Goal: Transaction & Acquisition: Subscribe to service/newsletter

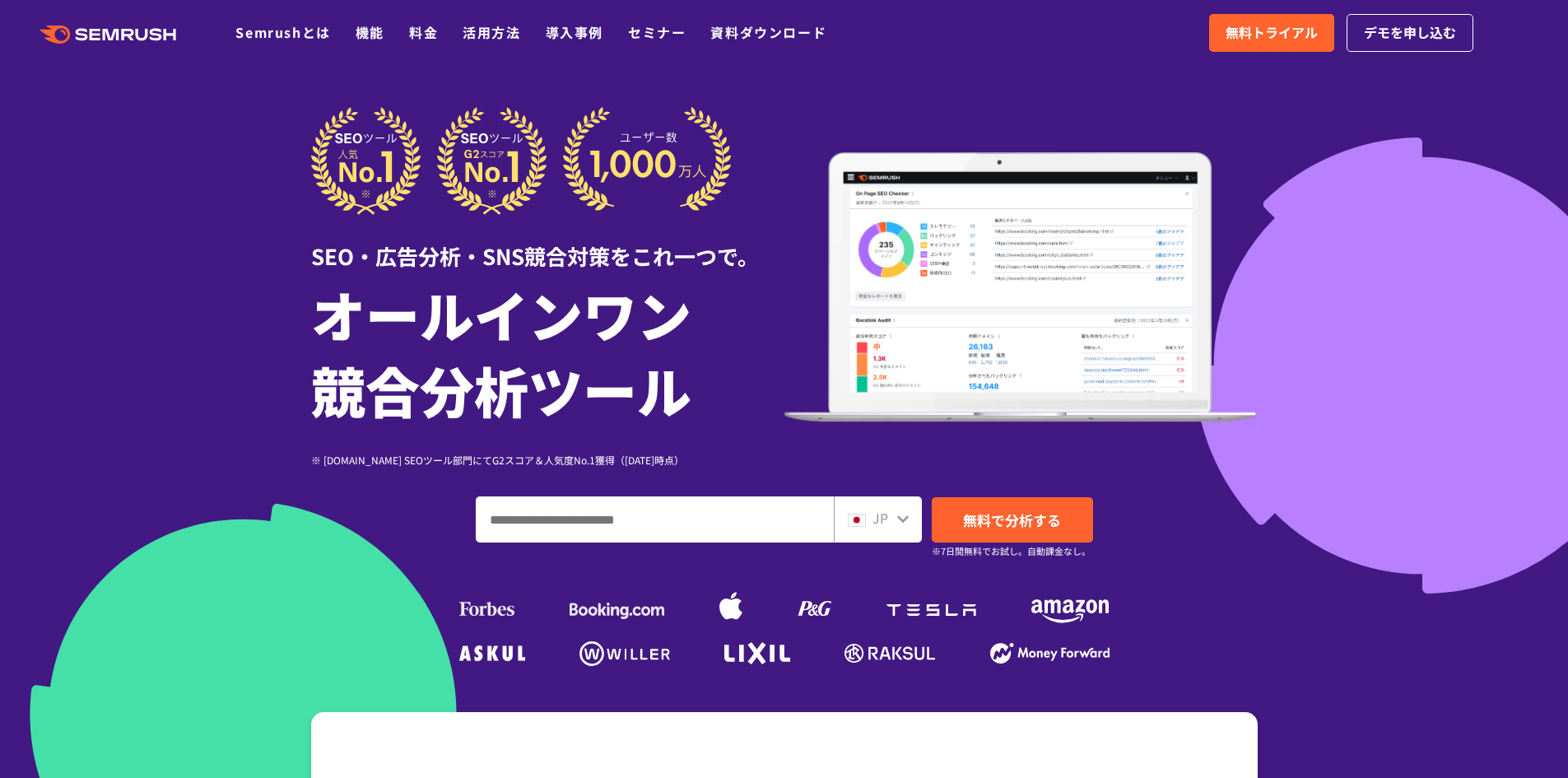
click at [594, 518] on input "ドメイン、キーワードまたはURLを入力してください" at bounding box center [655, 519] width 357 height 44
type input "**********"
click at [997, 521] on span "無料で分析する" at bounding box center [1012, 519] width 98 height 21
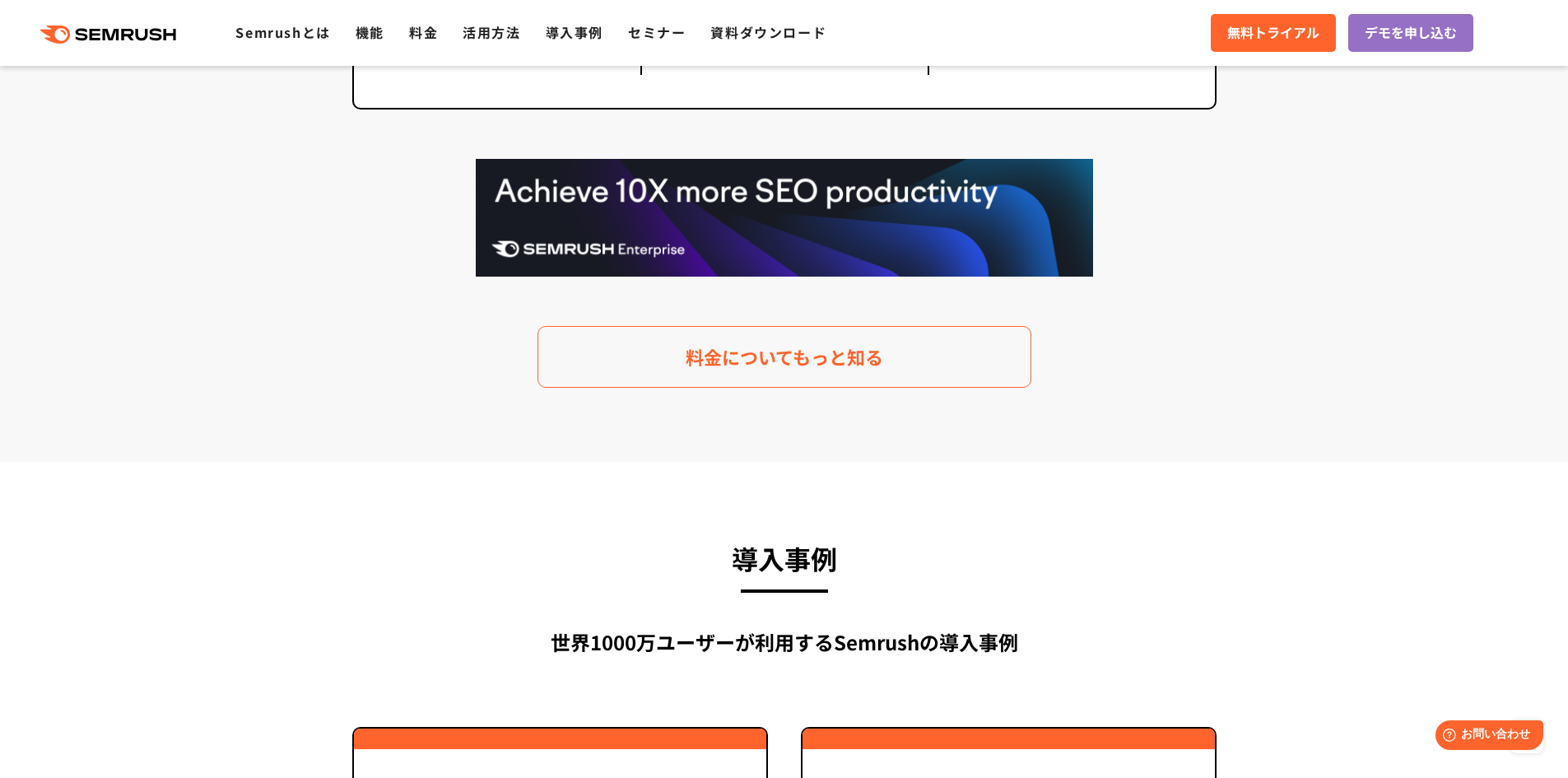
scroll to position [3128, 0]
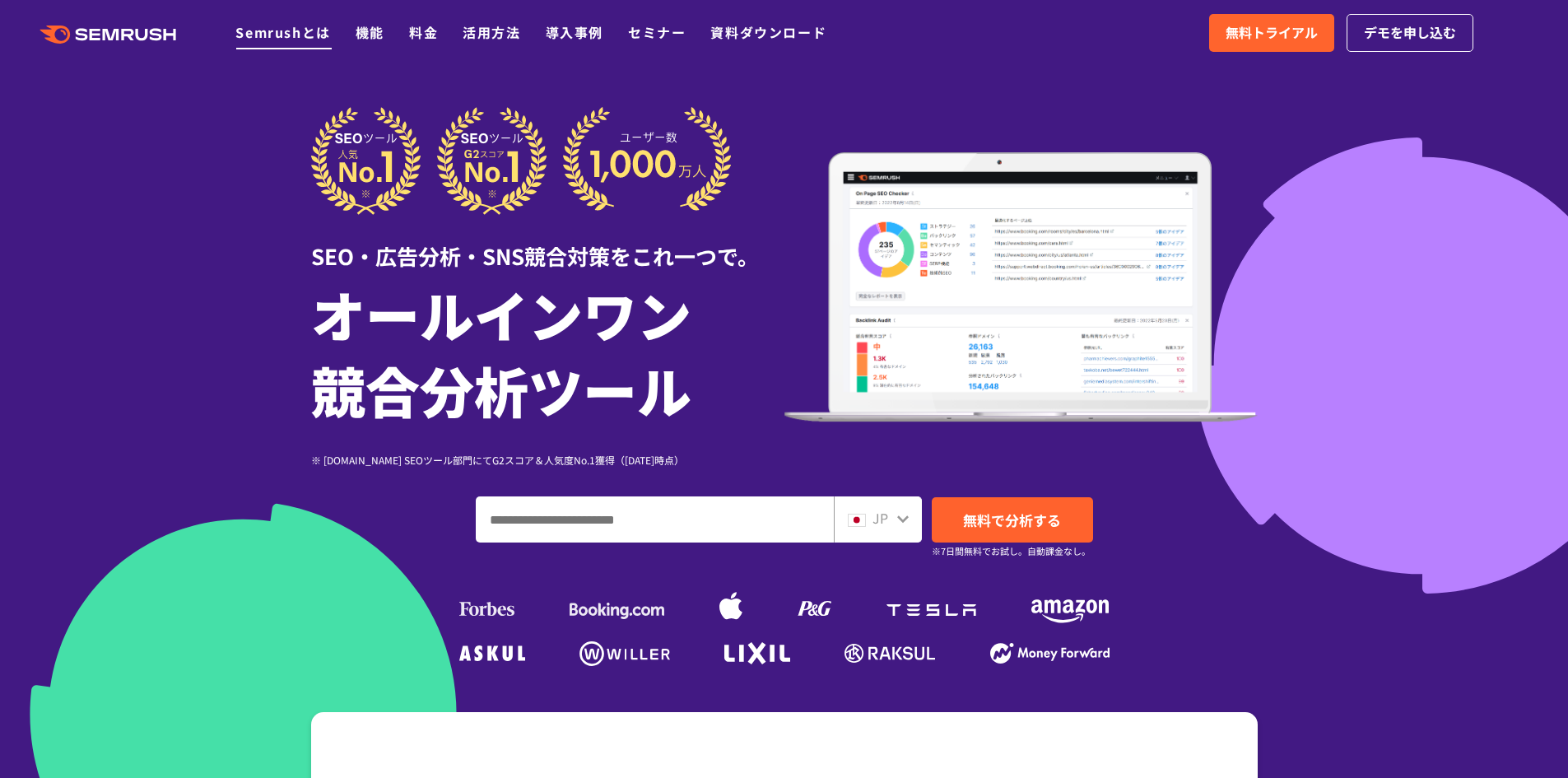
click at [312, 35] on link "Semrushとは" at bounding box center [282, 33] width 95 height 20
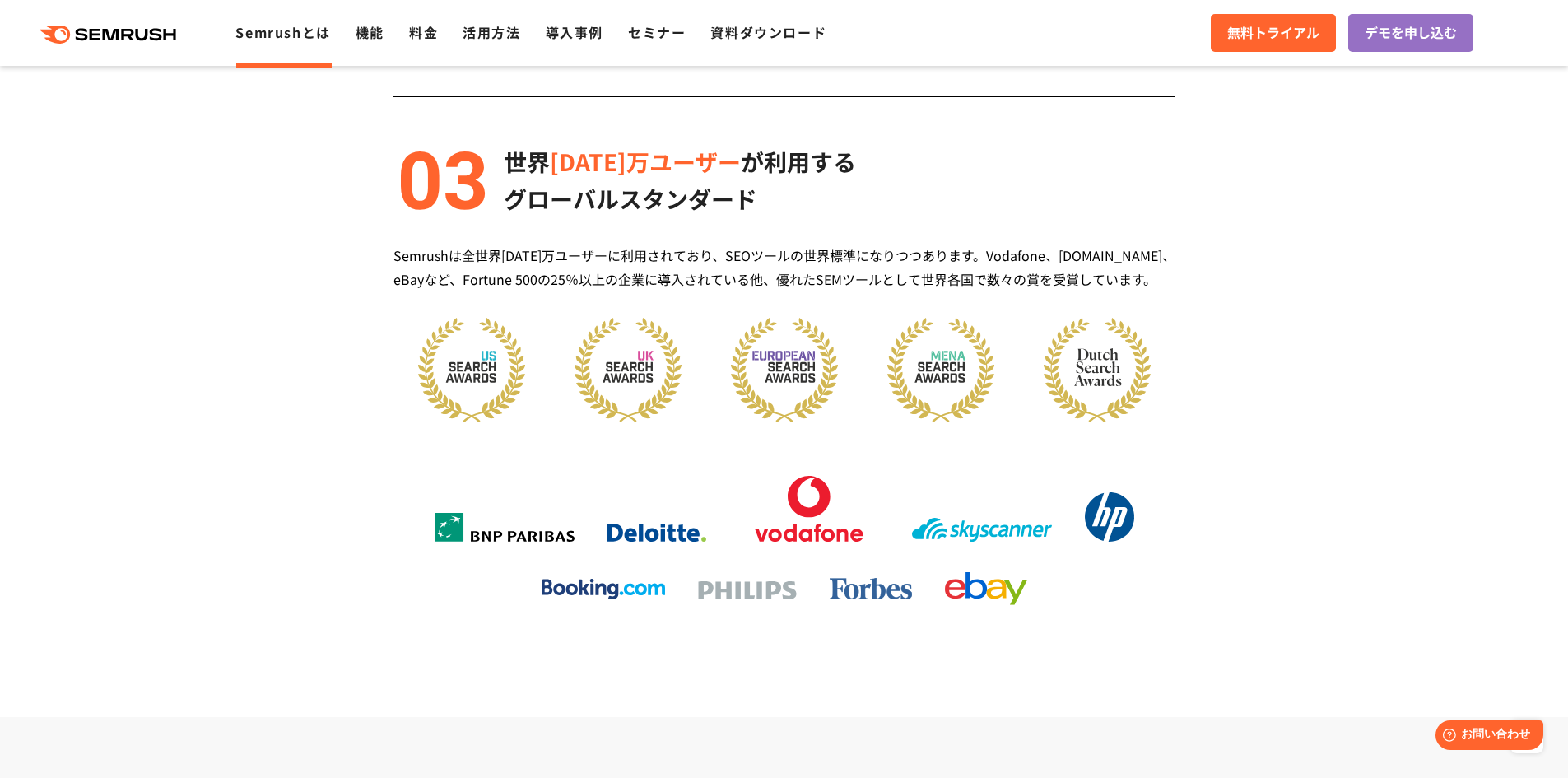
scroll to position [2058, 0]
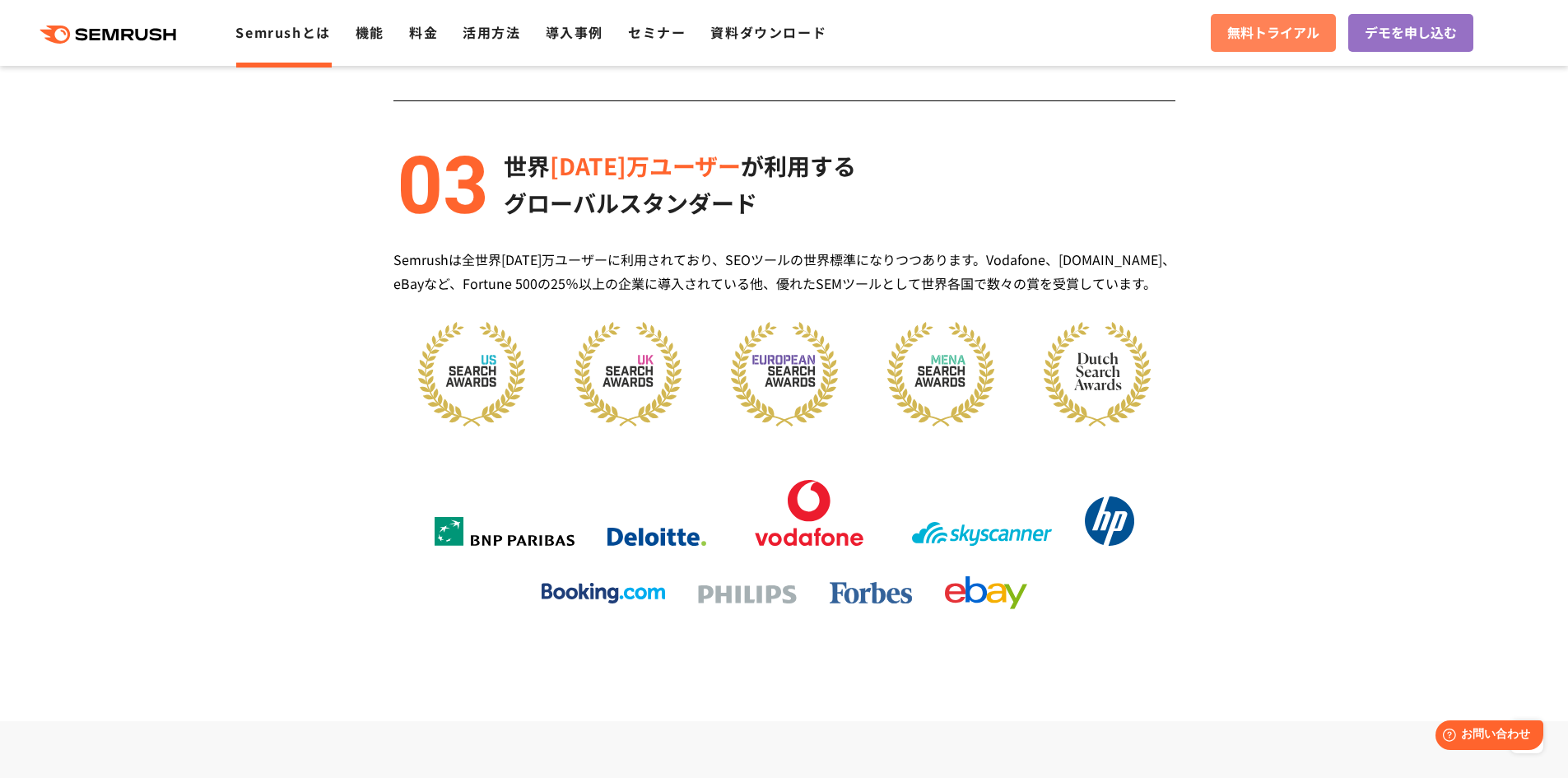
click at [1271, 31] on span "無料トライアル" at bounding box center [1273, 33] width 92 height 22
